Goal: Information Seeking & Learning: Learn about a topic

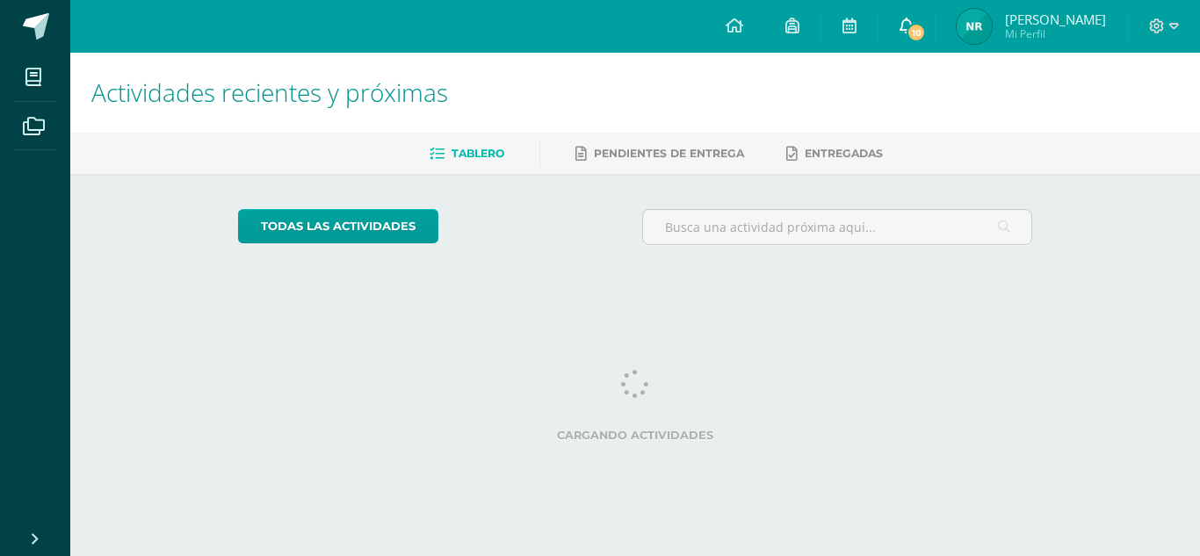
drag, startPoint x: 0, startPoint y: 0, endPoint x: 933, endPoint y: 21, distance: 933.3
click at [914, 21] on icon at bounding box center [907, 26] width 14 height 16
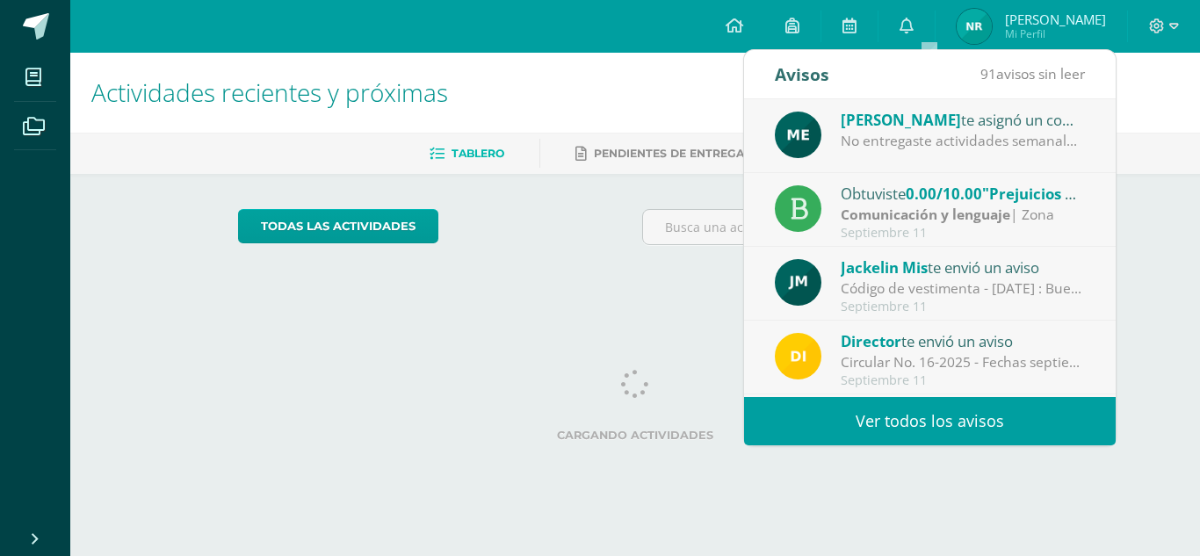
click at [943, 193] on span "0.00/10.00" at bounding box center [944, 194] width 76 height 20
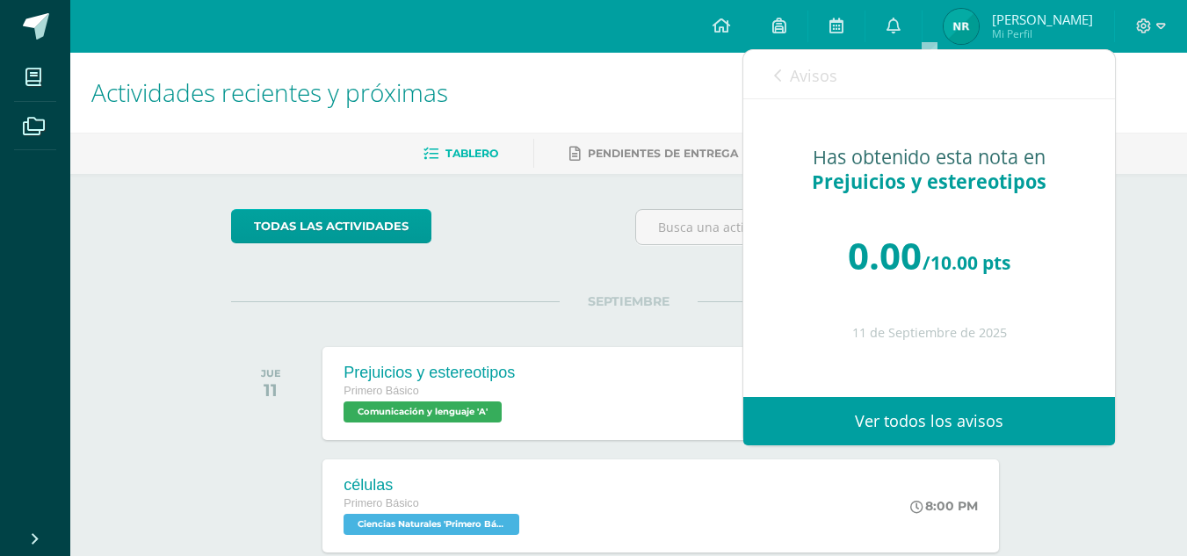
scroll to position [40, 0]
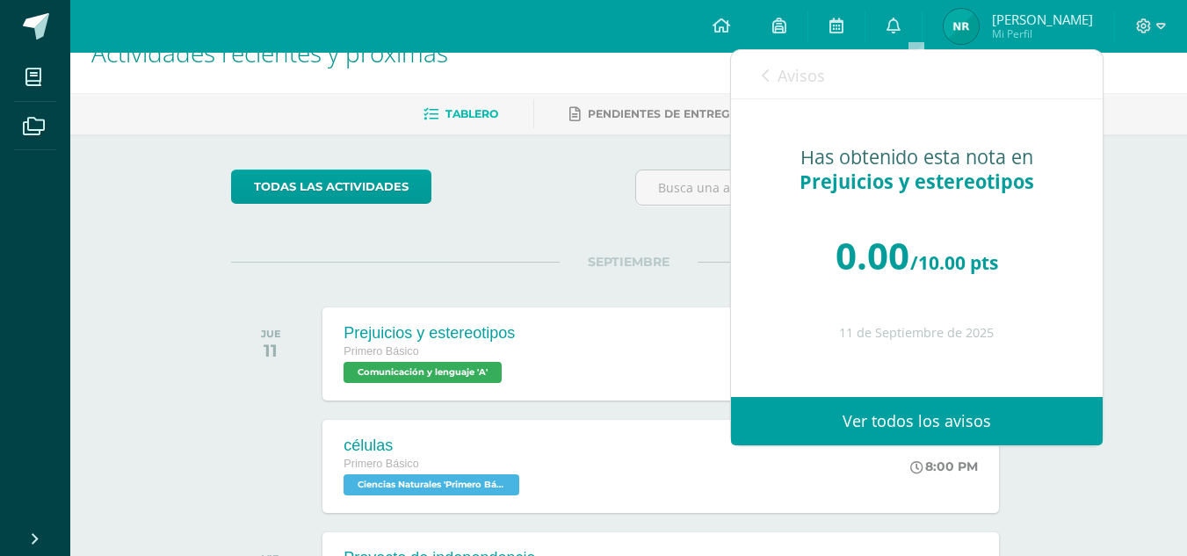
click at [762, 77] on icon at bounding box center [765, 76] width 7 height 14
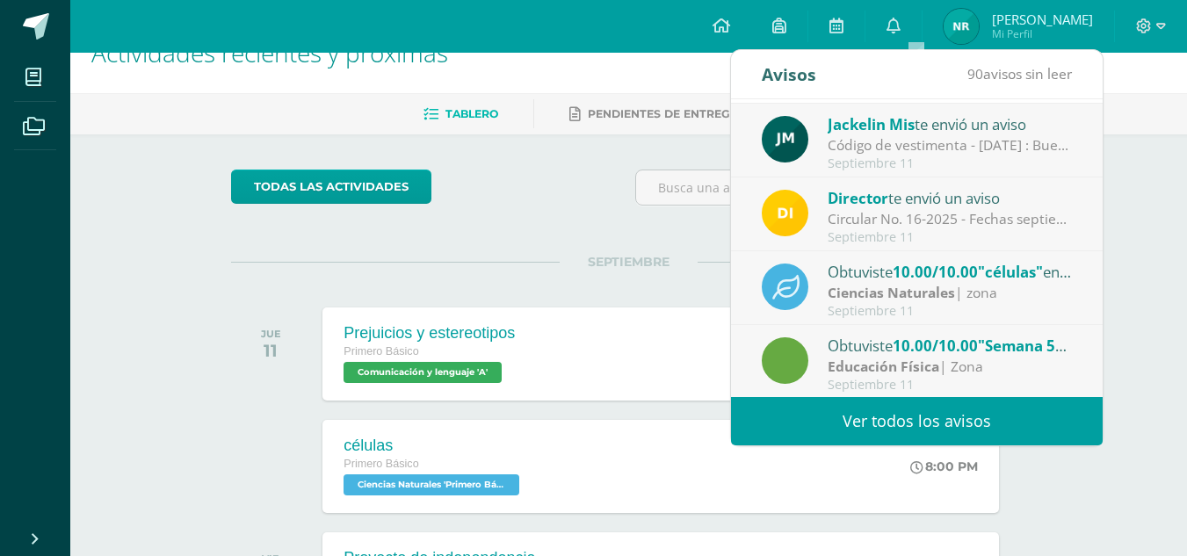
scroll to position [235, 0]
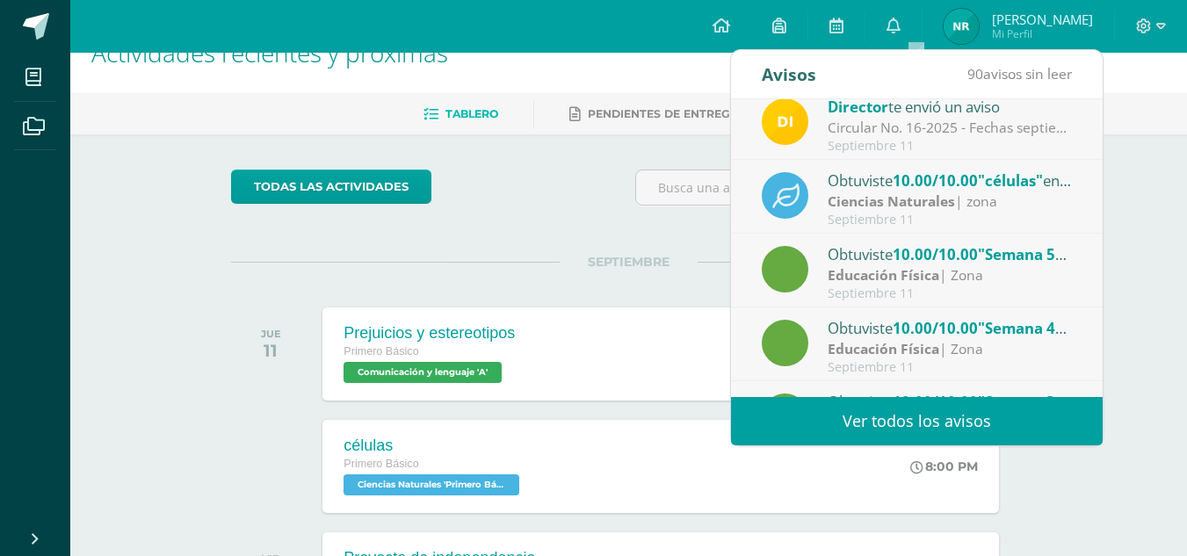
click at [981, 206] on div "Ciencias Naturales | zona" at bounding box center [950, 202] width 244 height 20
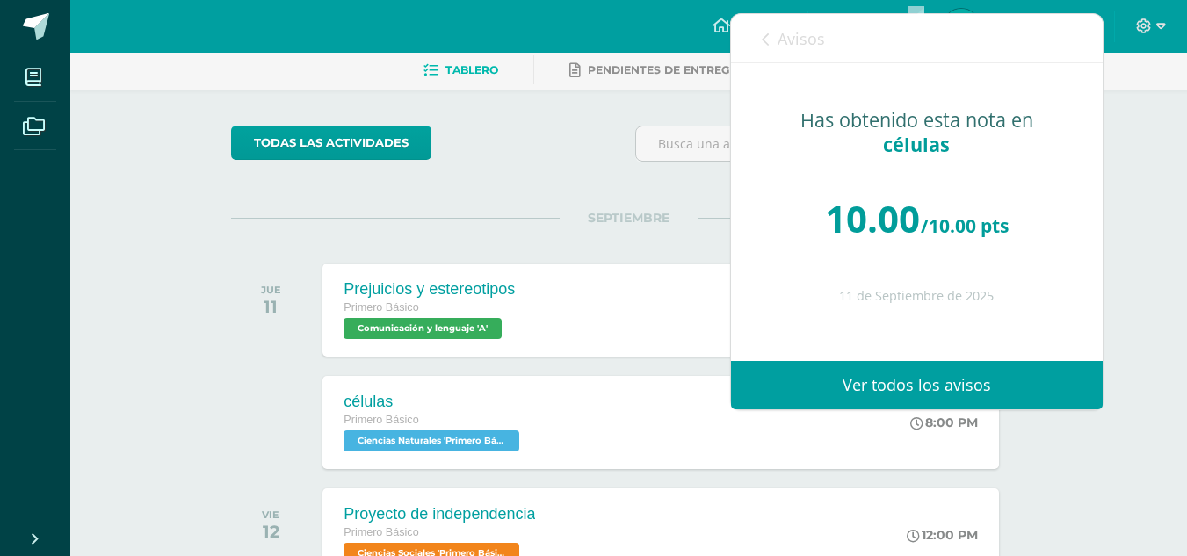
scroll to position [84, 0]
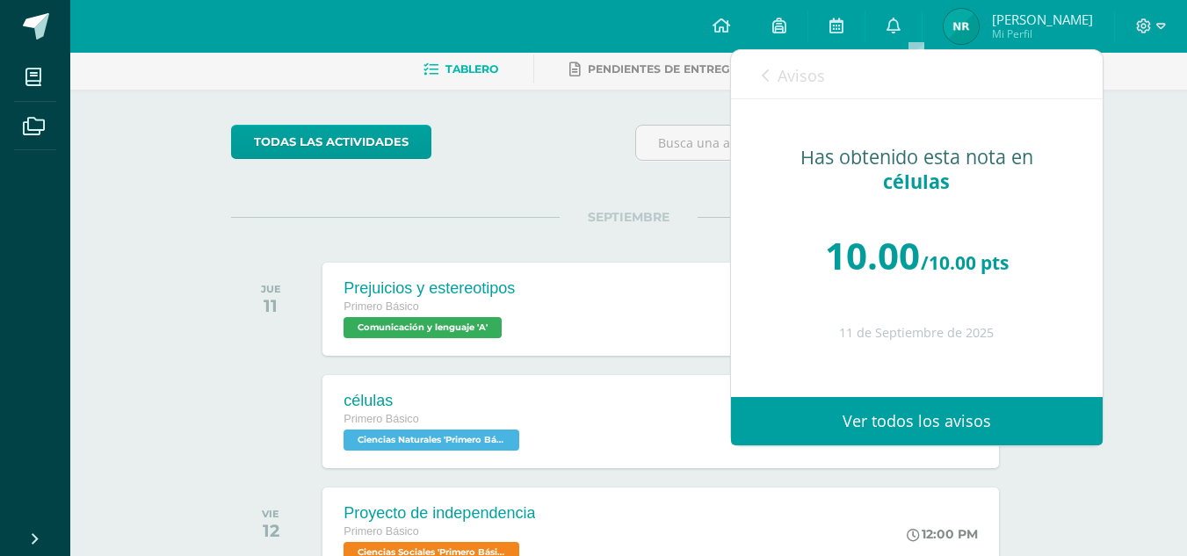
click at [758, 77] on div "Avisos 89 avisos sin leer Avisos" at bounding box center [917, 74] width 372 height 49
click at [764, 71] on icon at bounding box center [765, 76] width 7 height 14
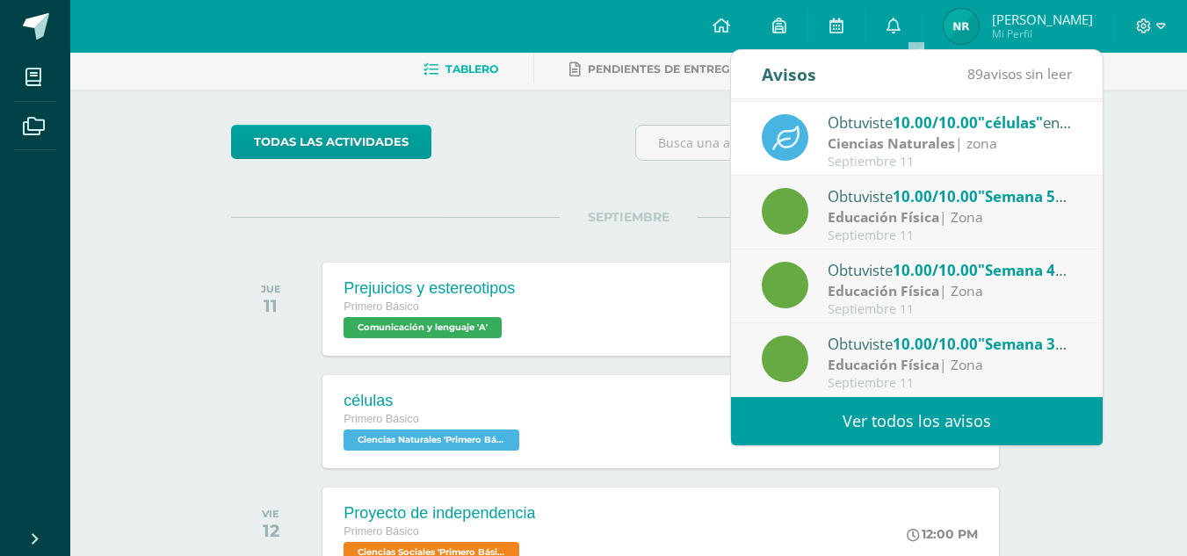
scroll to position [115, 0]
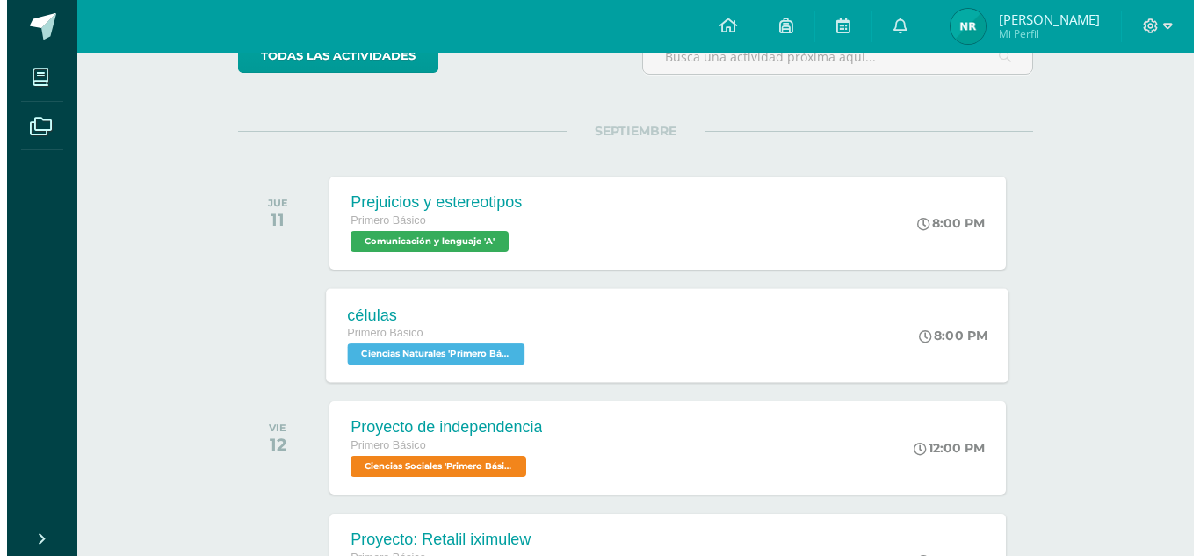
scroll to position [314, 0]
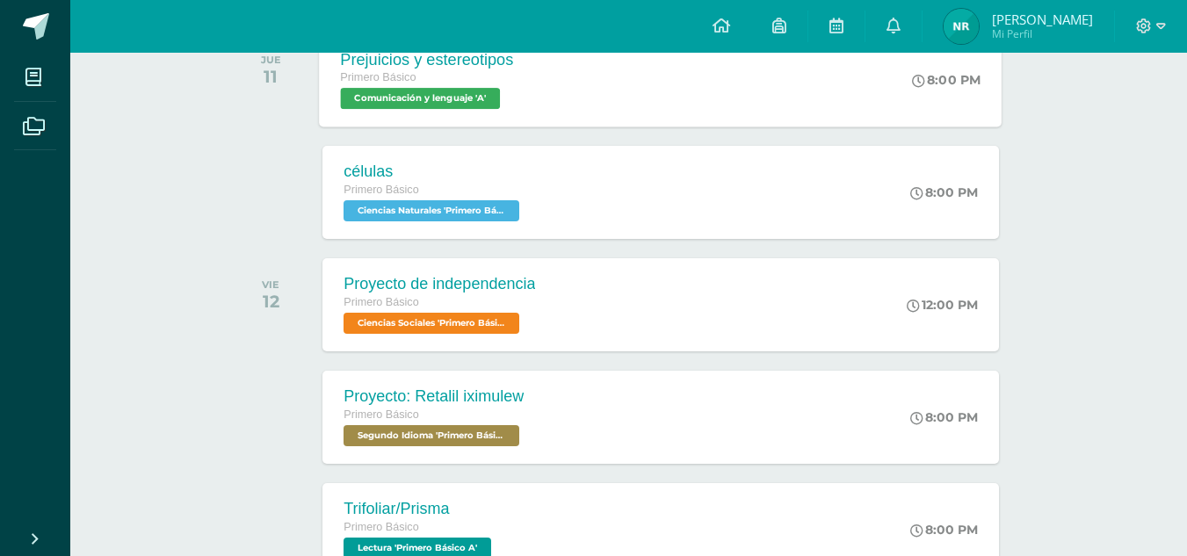
click at [509, 82] on div "Primero Básico" at bounding box center [427, 78] width 173 height 19
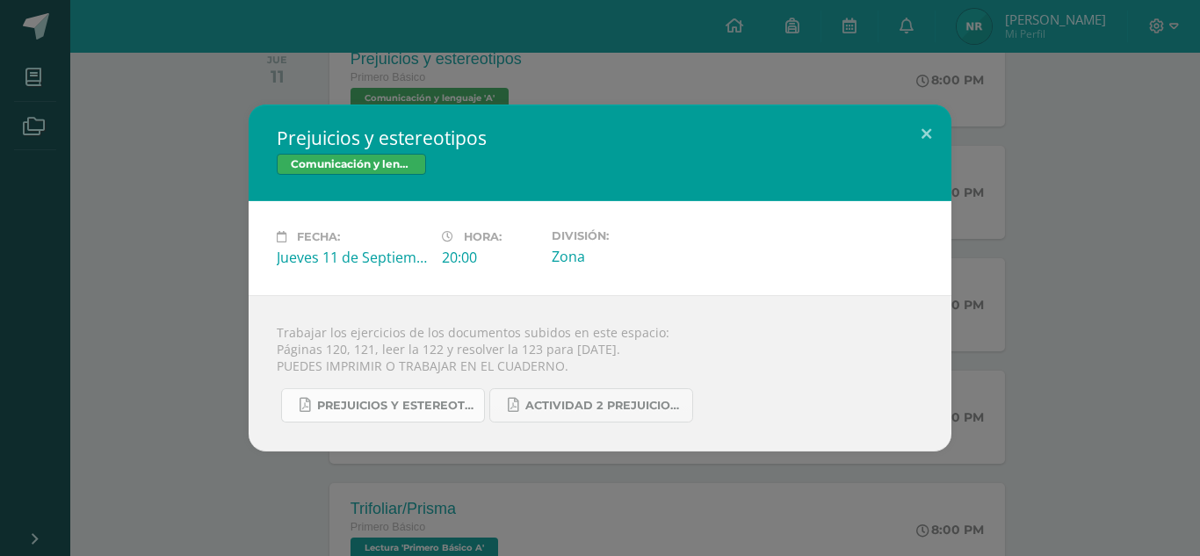
click at [422, 403] on span "Prejuicios y estereotipos 1ro. Bás..pdf" at bounding box center [396, 406] width 158 height 14
